Goal: Task Accomplishment & Management: Use online tool/utility

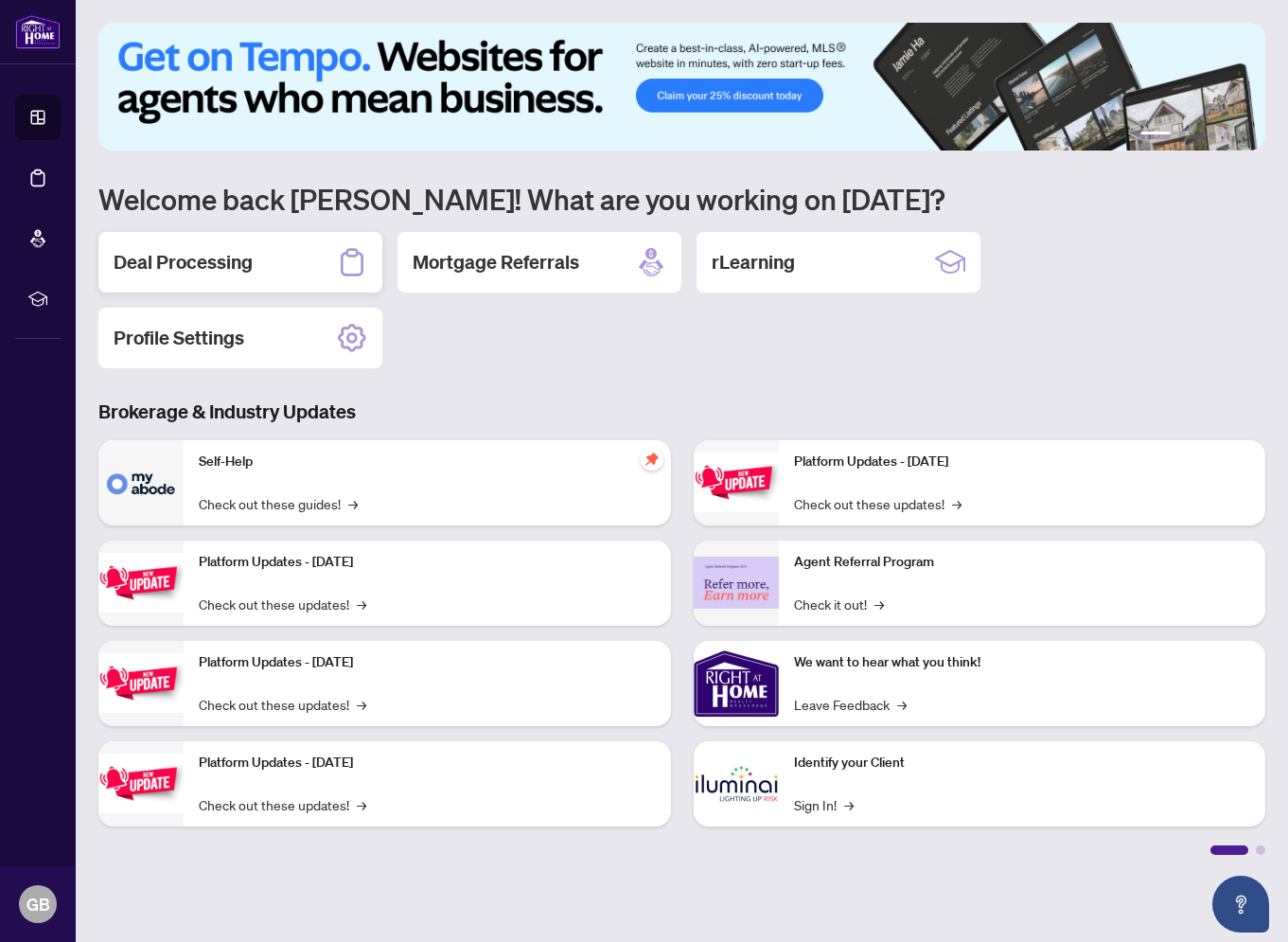
click at [201, 262] on h2 "Deal Processing" at bounding box center [183, 261] width 139 height 26
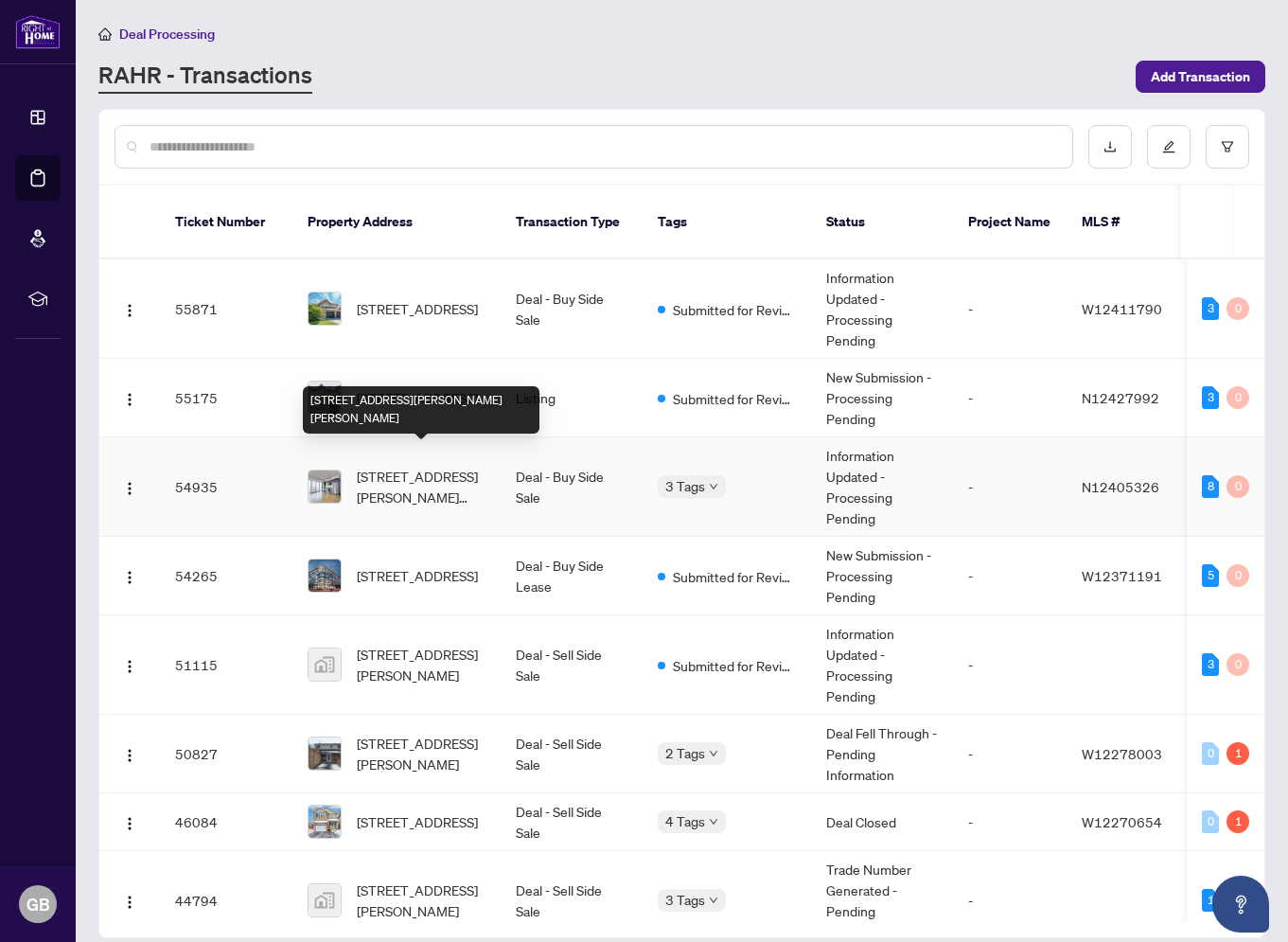
click at [428, 465] on span "[STREET_ADDRESS][PERSON_NAME][PERSON_NAME]" at bounding box center [421, 486] width 129 height 42
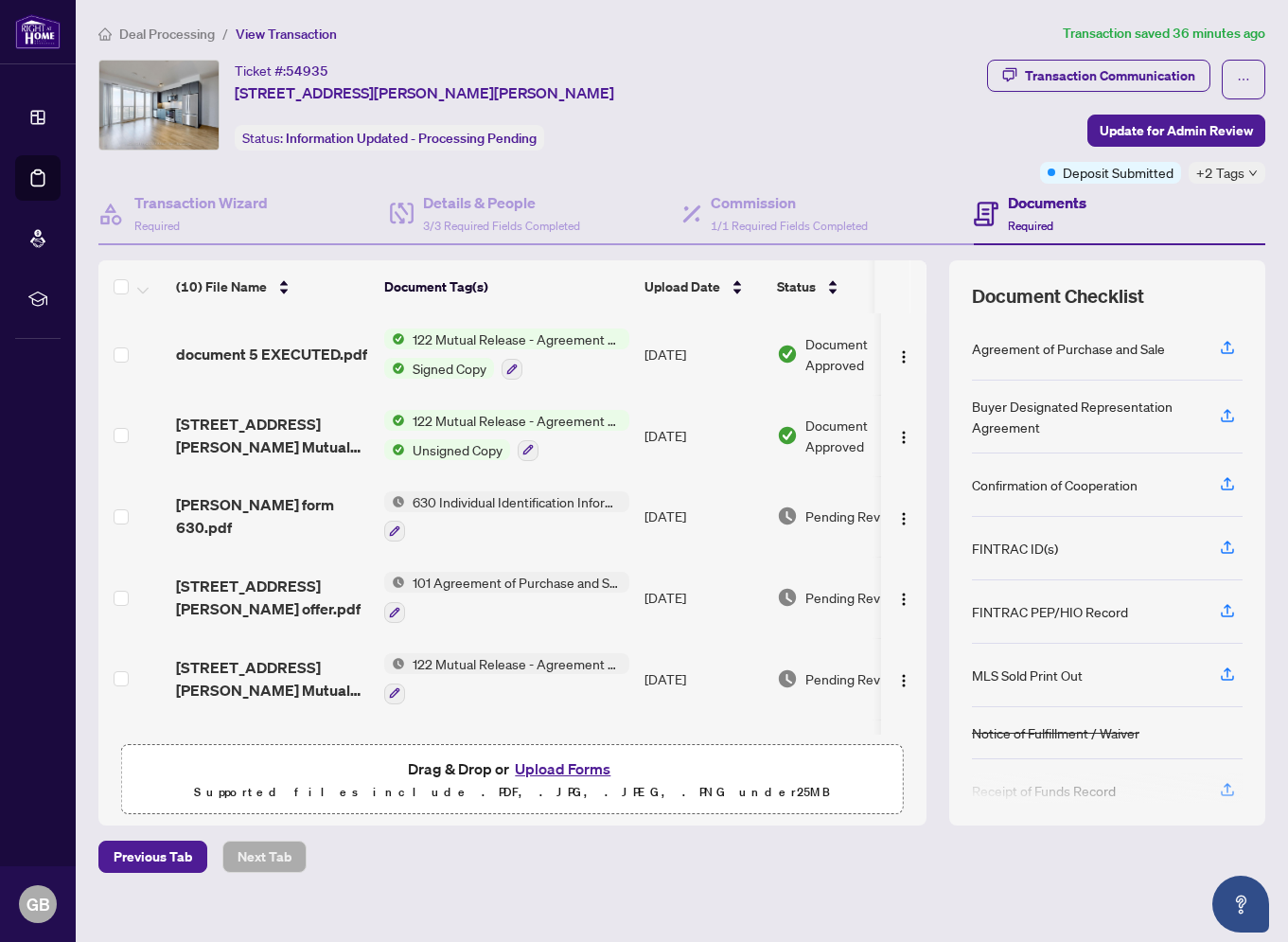
click at [455, 336] on span "122 Mutual Release - Agreement of Purchase and Sale" at bounding box center [517, 339] width 224 height 21
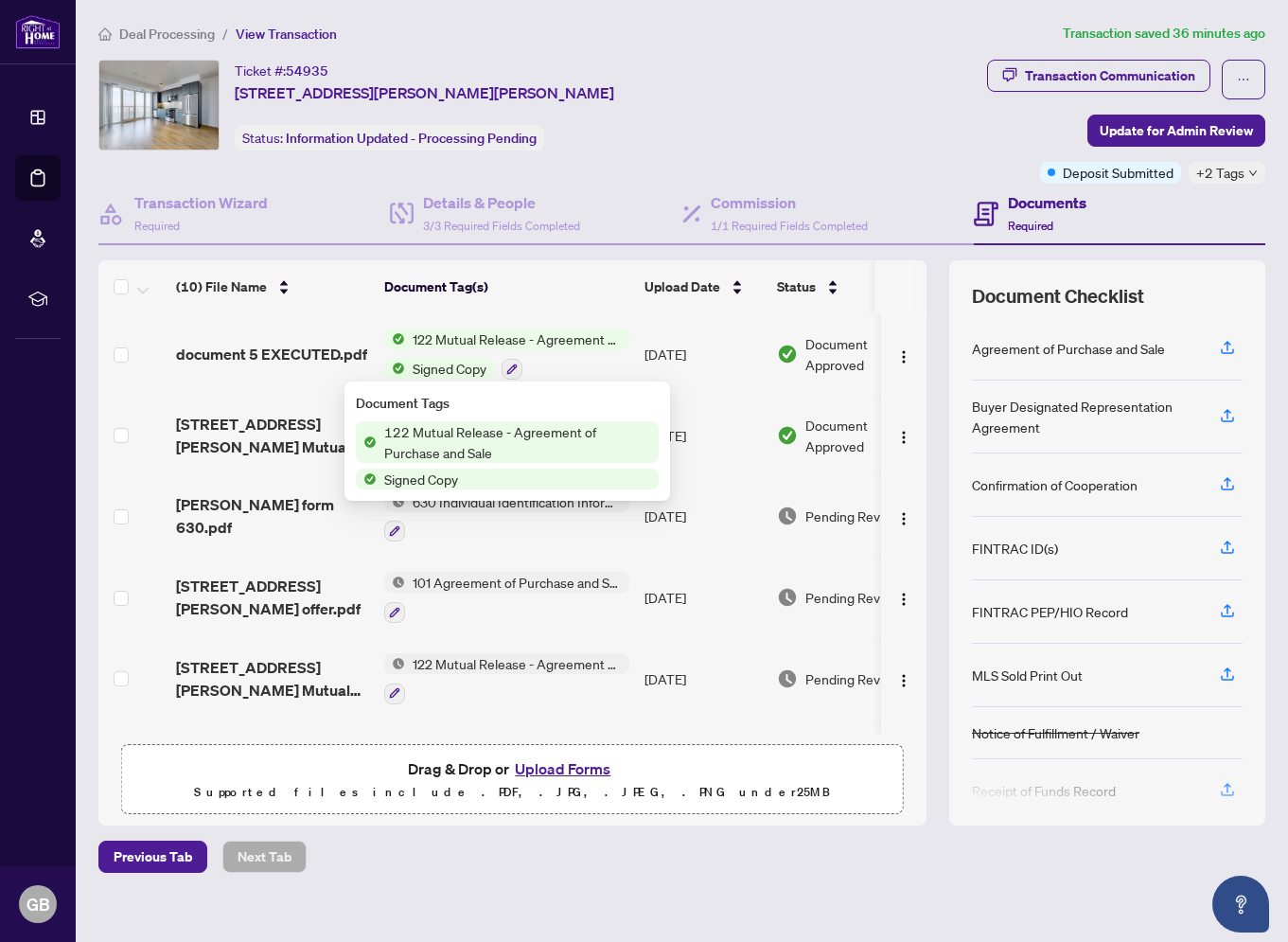
click at [402, 438] on span "122 Mutual Release - Agreement of Purchase and Sale" at bounding box center [517, 441] width 282 height 42
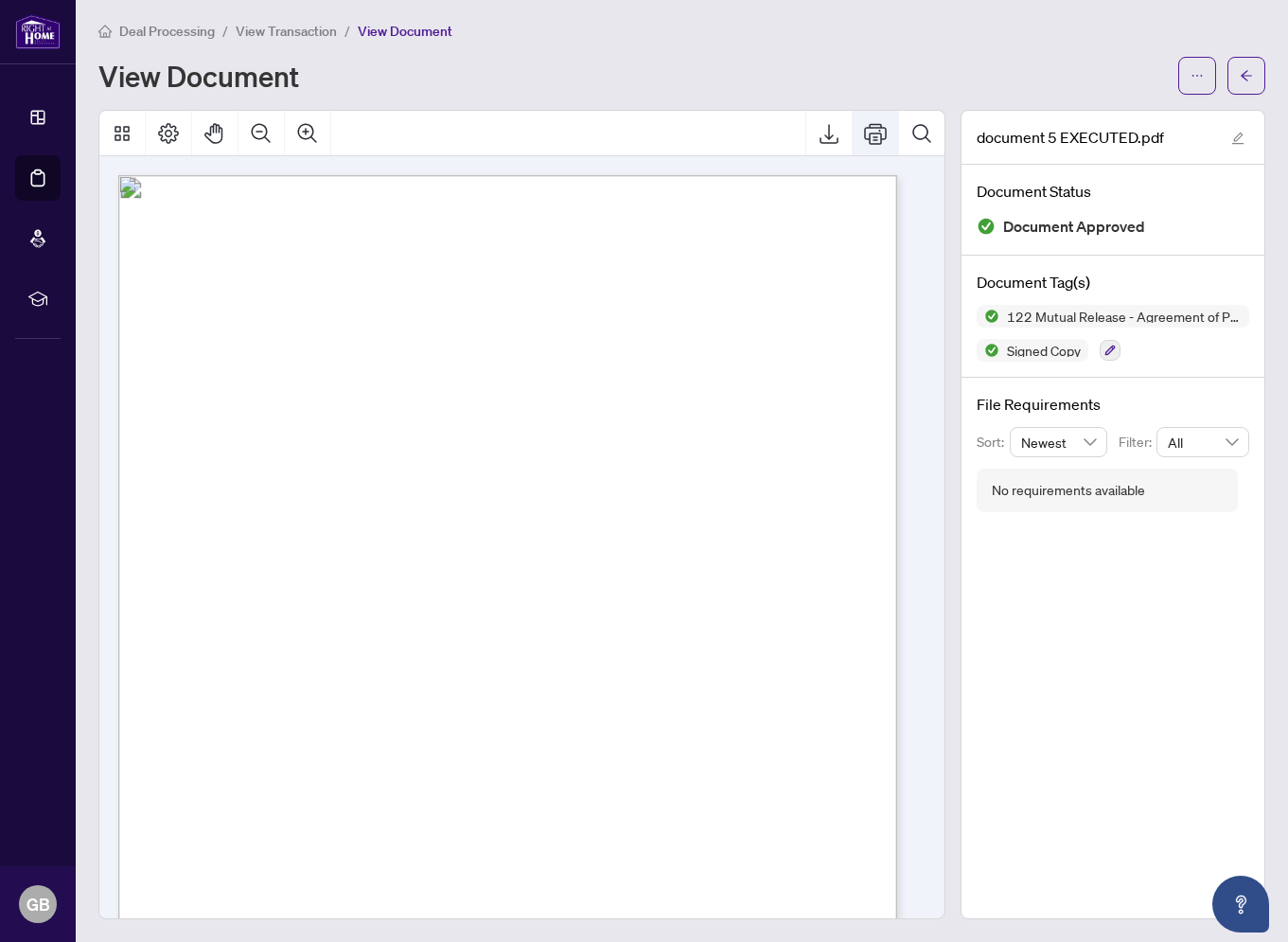
click at [864, 132] on icon "Print" at bounding box center [874, 133] width 22 height 21
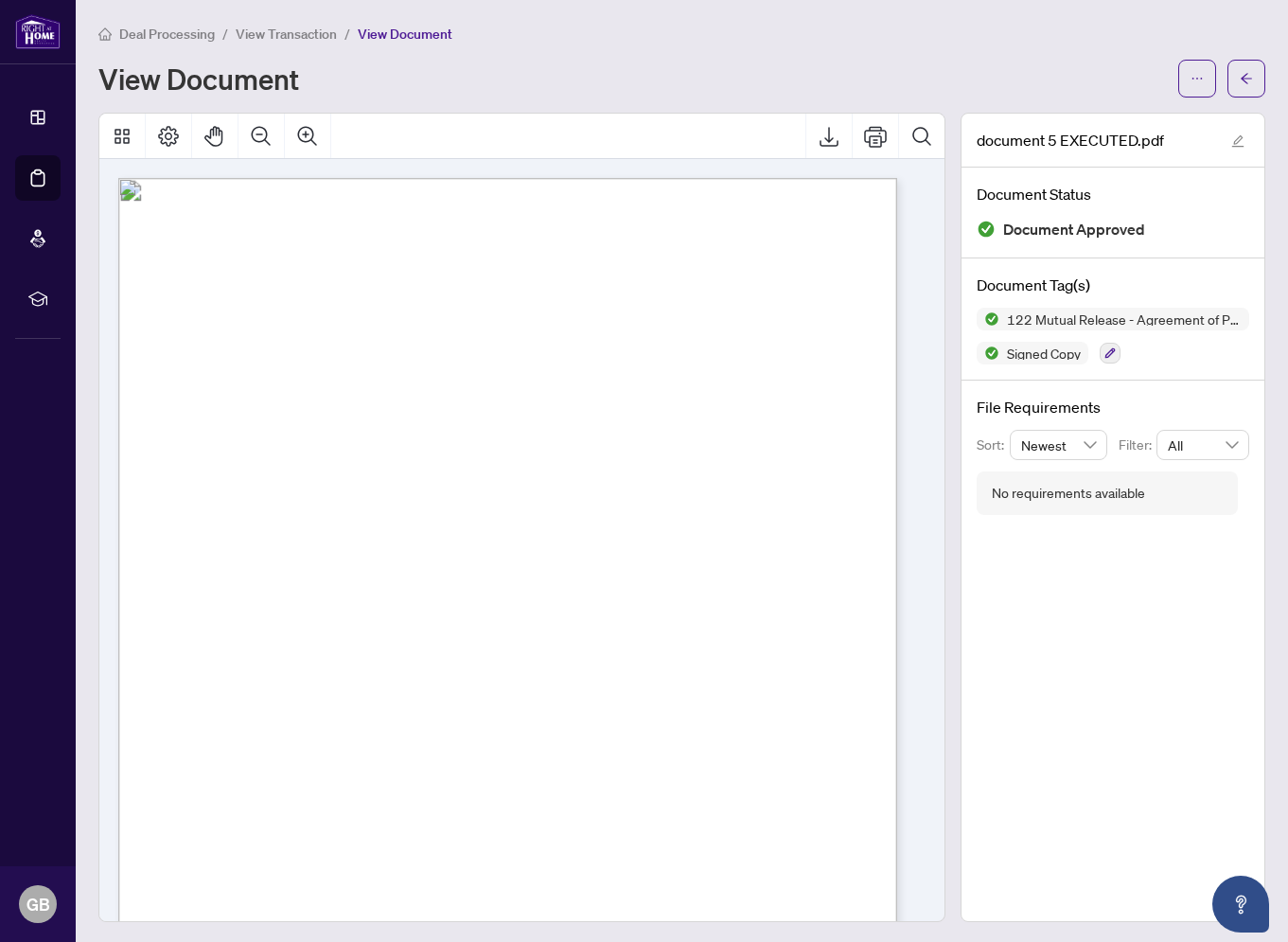
drag, startPoint x: 1055, startPoint y: 606, endPoint x: 1042, endPoint y: 563, distance: 44.9
click at [1055, 606] on div "document 5 EXECUTED.pdf Document Status Document Approved Document Tag(s) 122 M…" at bounding box center [1112, 516] width 305 height 810
